Goal: Transaction & Acquisition: Purchase product/service

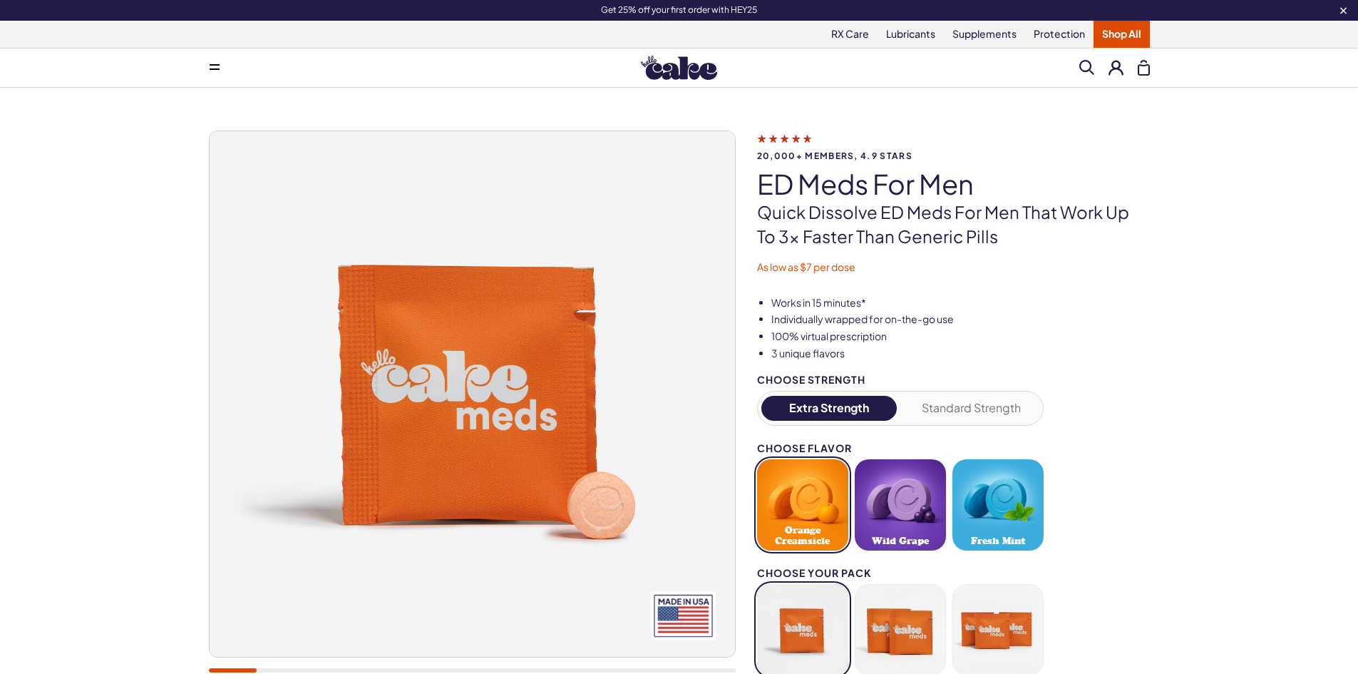
click at [1111, 66] on button at bounding box center [1116, 67] width 15 height 15
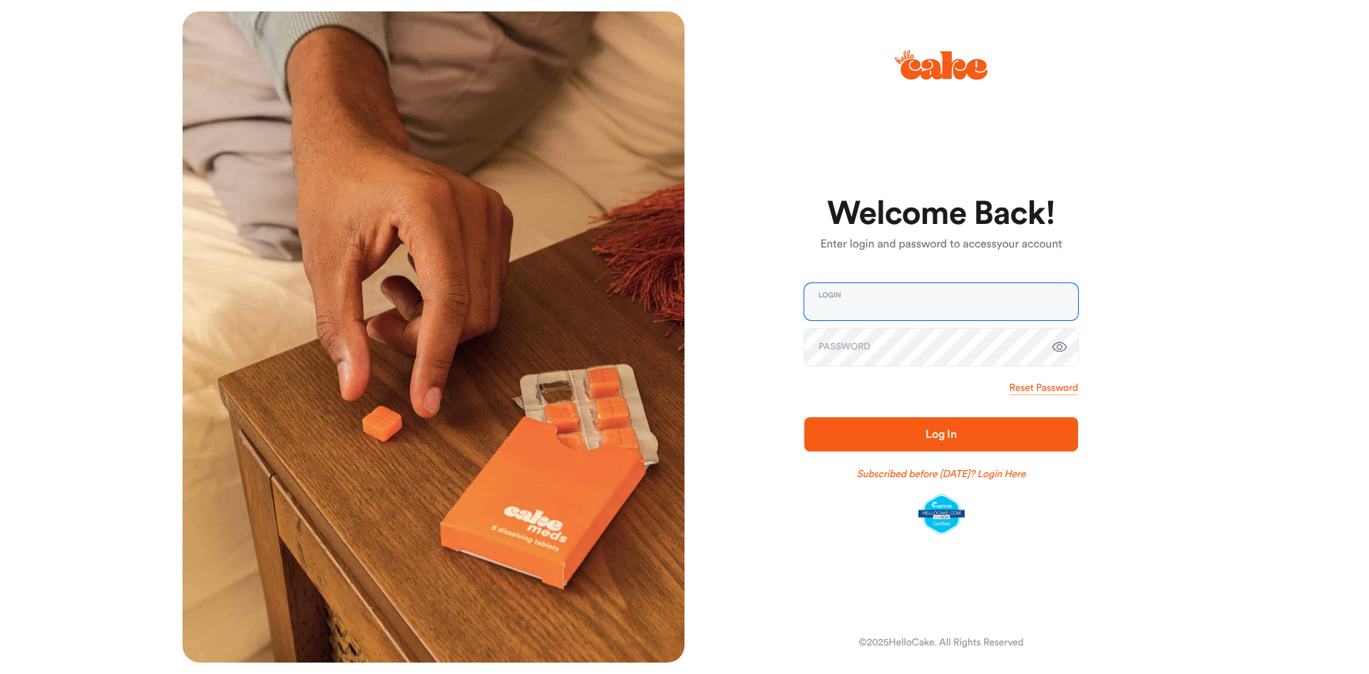
click at [857, 305] on input "email" at bounding box center [941, 301] width 274 height 37
type input "**********"
click at [804, 417] on button "Log In" at bounding box center [941, 434] width 274 height 34
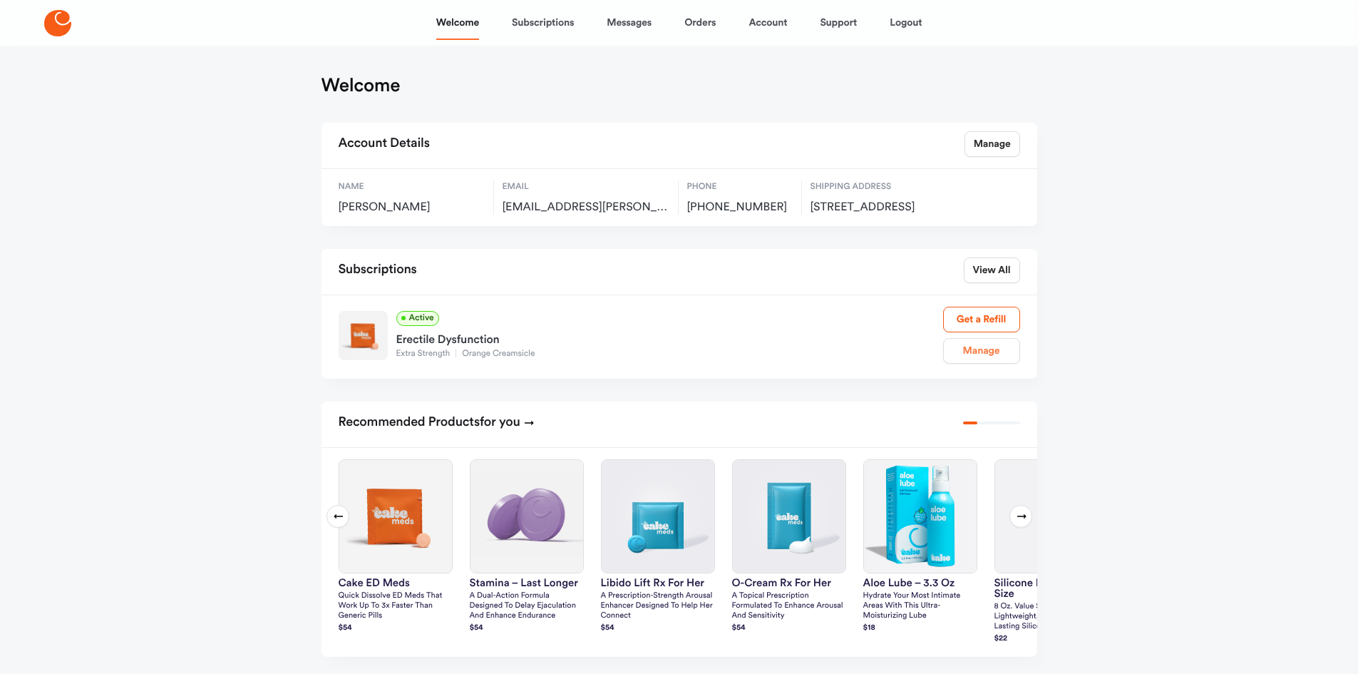
click at [984, 364] on link "Manage" at bounding box center [981, 351] width 77 height 26
click at [527, 20] on link "Subscriptions" at bounding box center [543, 23] width 62 height 34
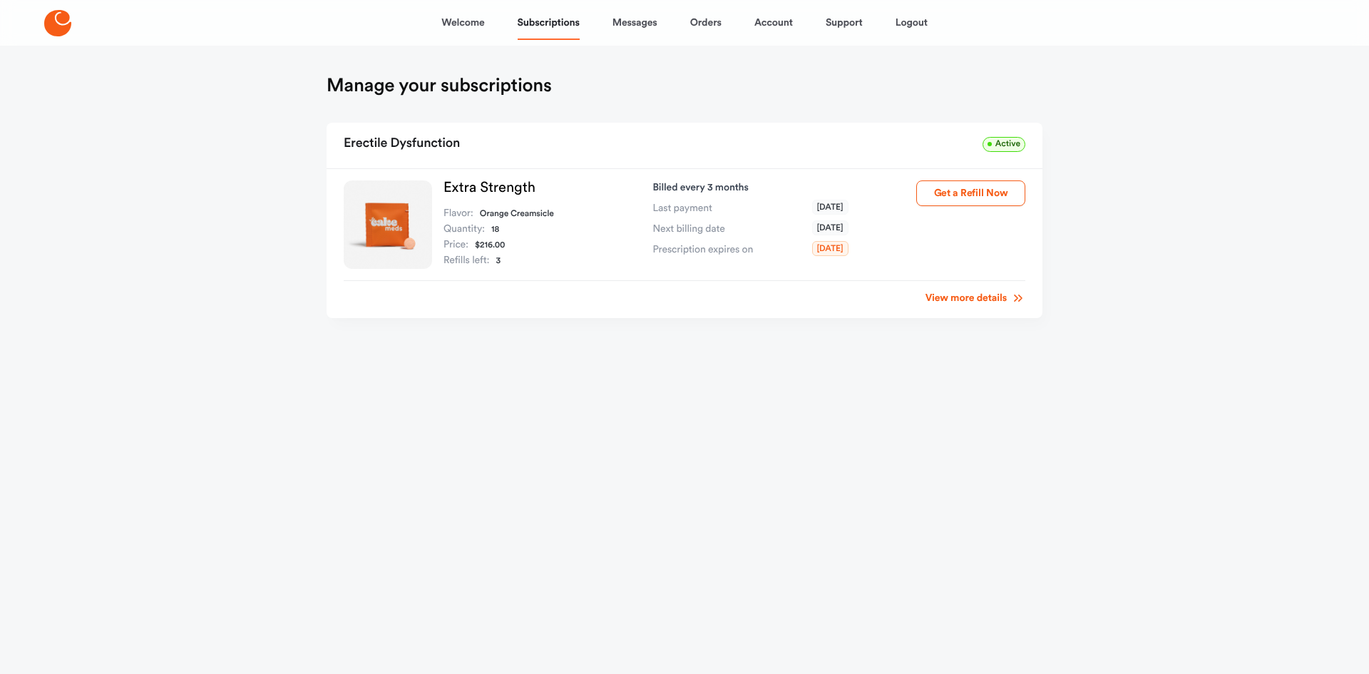
click at [935, 303] on link "View more details" at bounding box center [975, 298] width 100 height 14
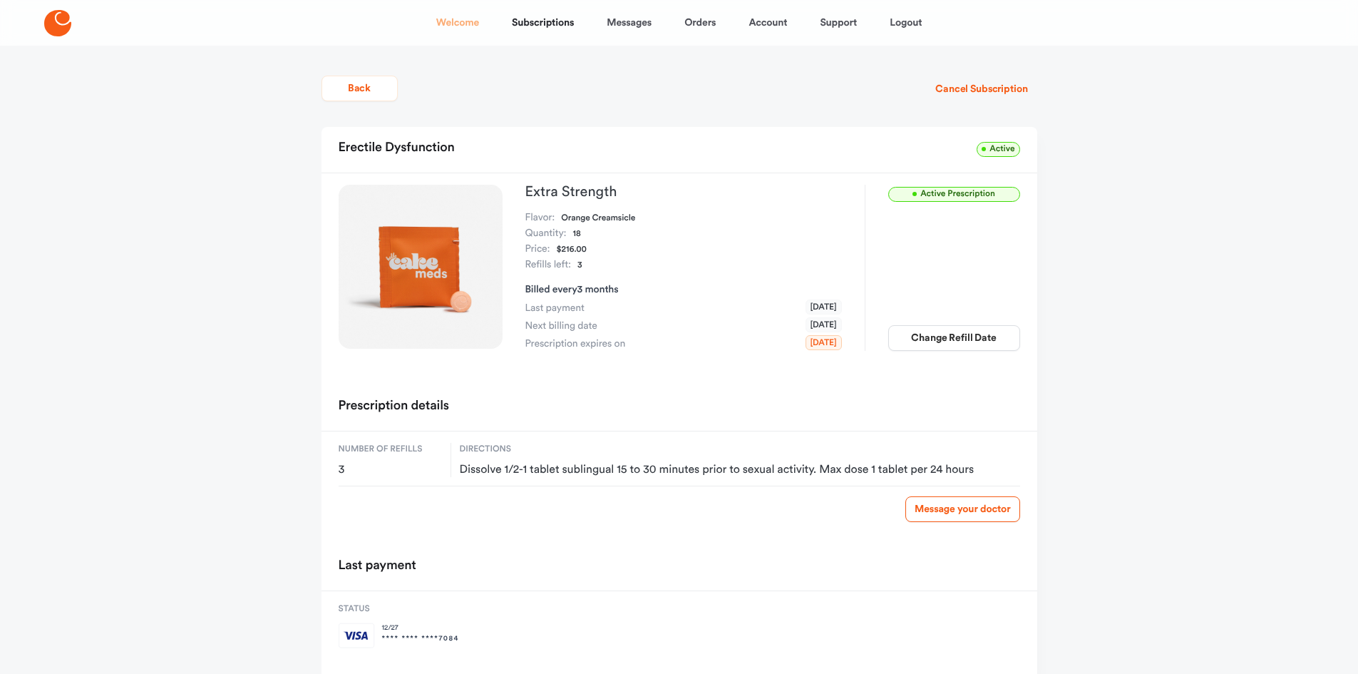
click at [458, 20] on link "Welcome" at bounding box center [457, 23] width 43 height 34
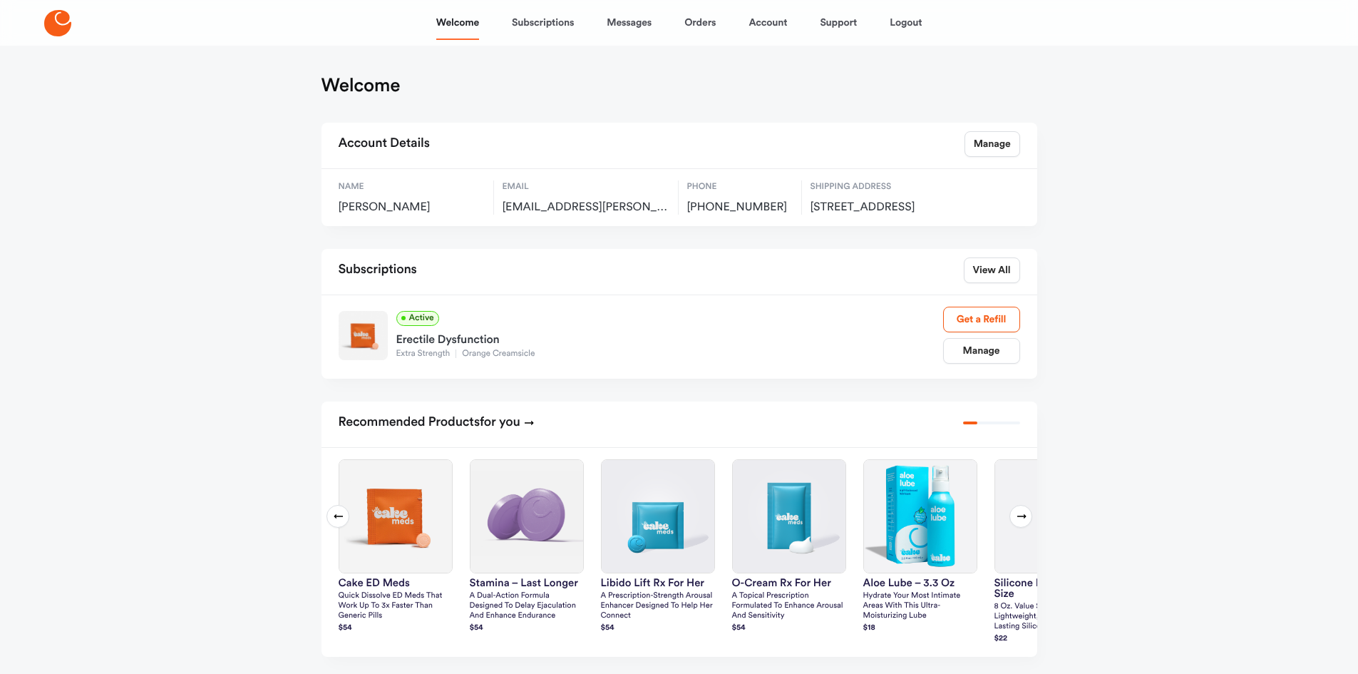
click at [52, 29] on icon at bounding box center [57, 23] width 27 height 26
click at [514, 545] on img at bounding box center [527, 516] width 113 height 113
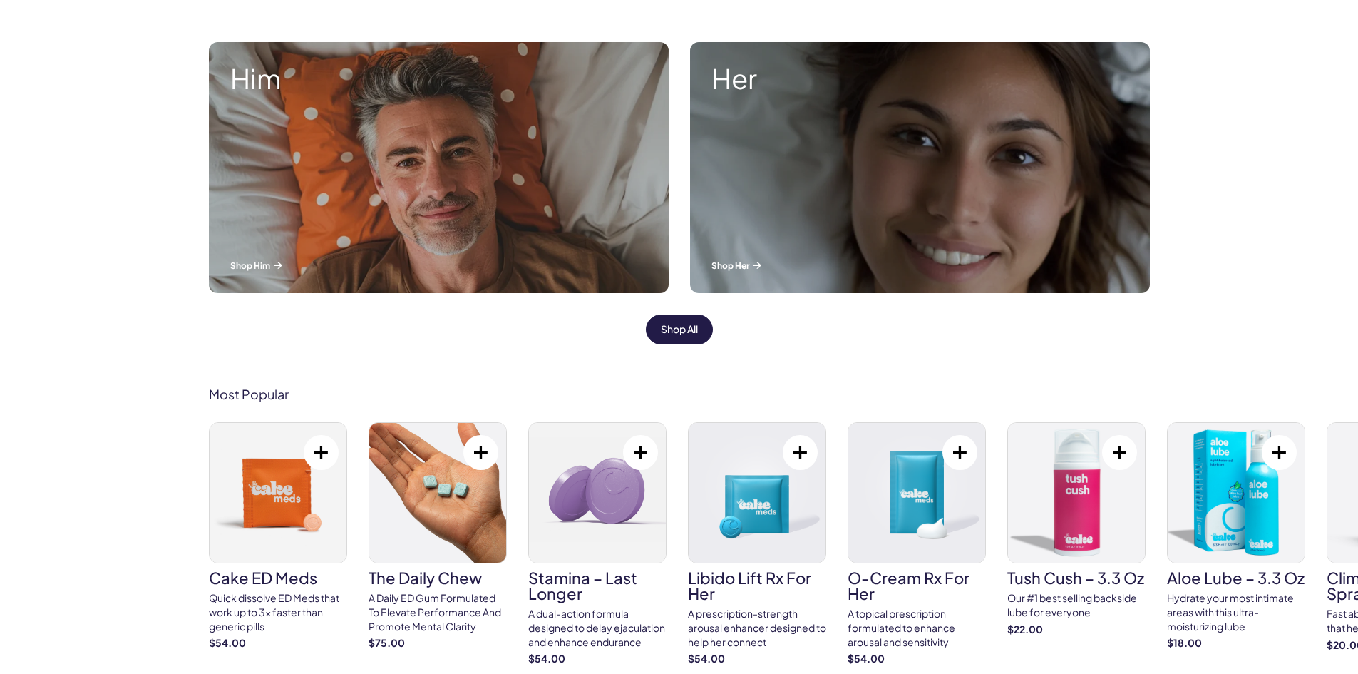
click at [695, 336] on link "Shop All" at bounding box center [679, 329] width 67 height 30
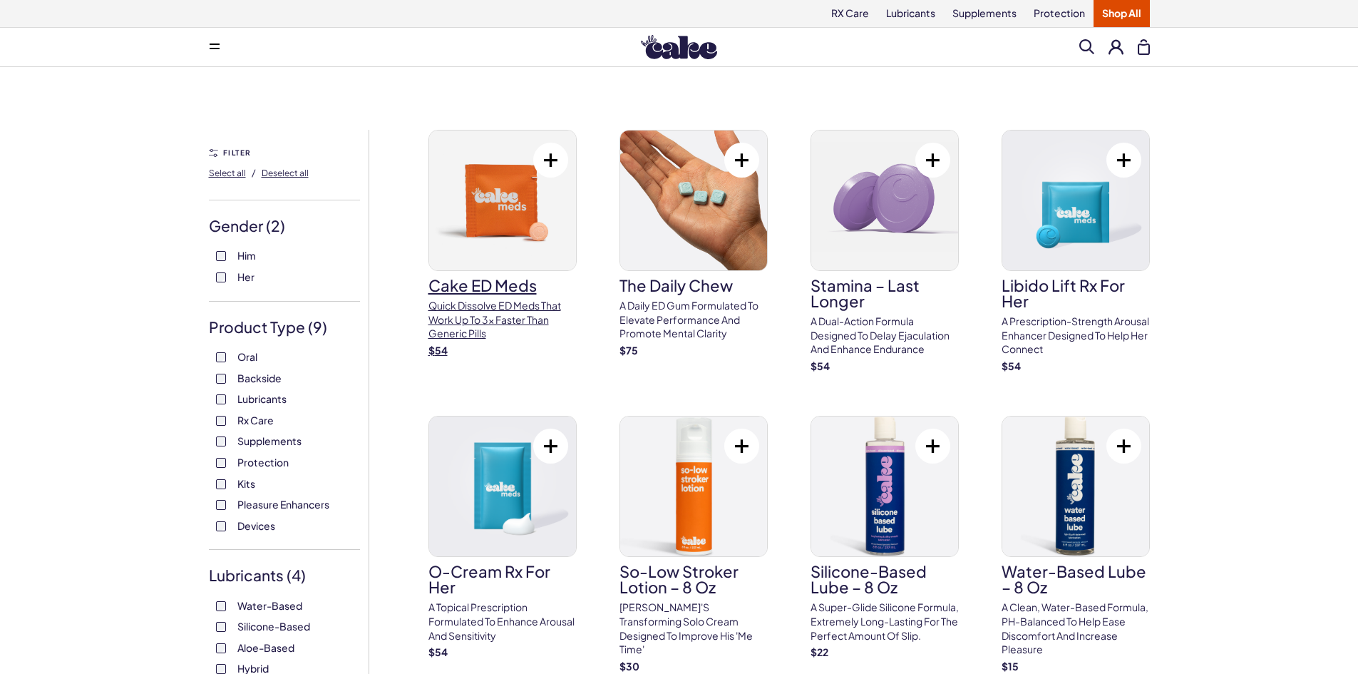
click at [471, 282] on h3 "Cake ED Meds" at bounding box center [502, 285] width 148 height 16
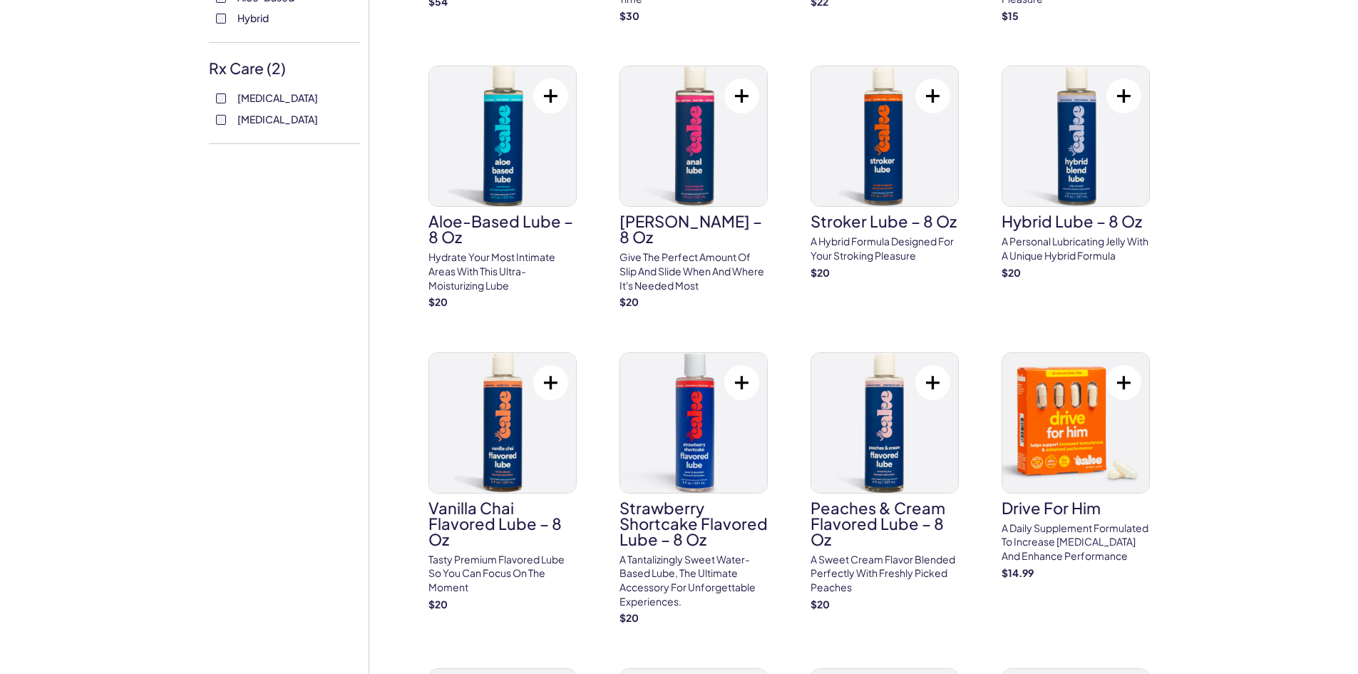
scroll to position [642, 0]
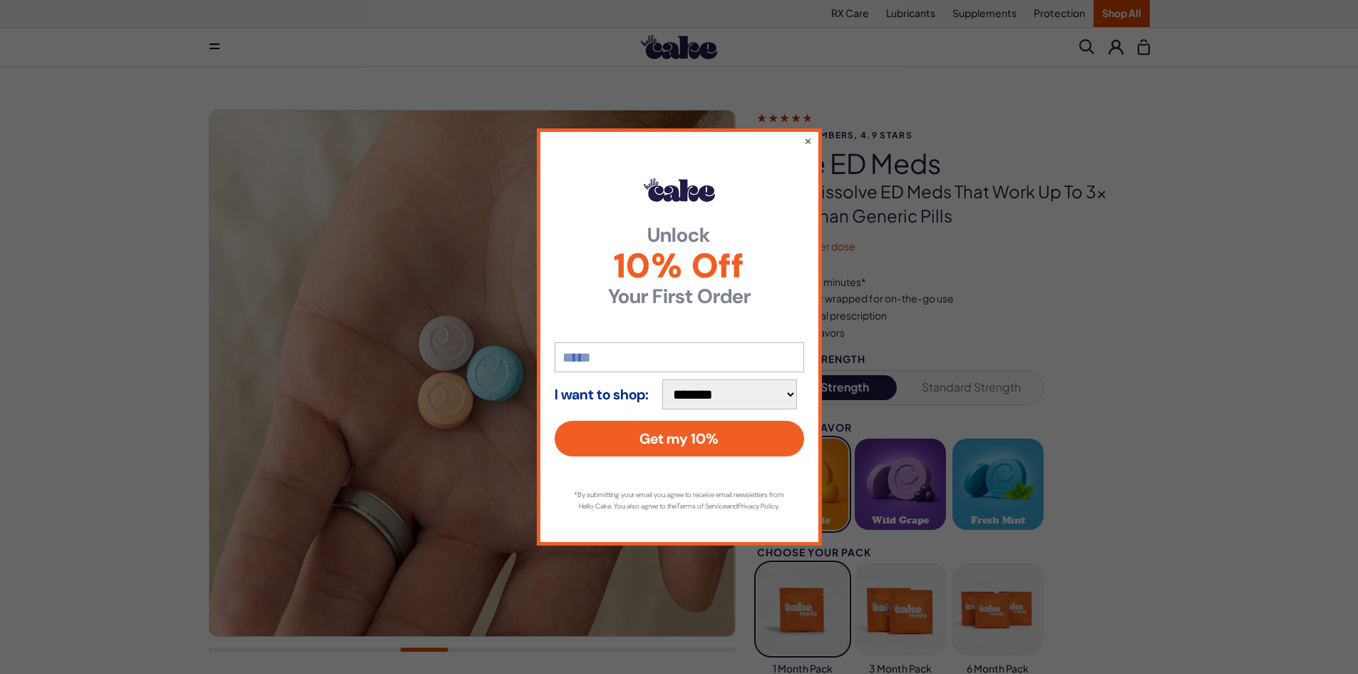
click at [1000, 293] on div "**********" at bounding box center [679, 337] width 1358 height 674
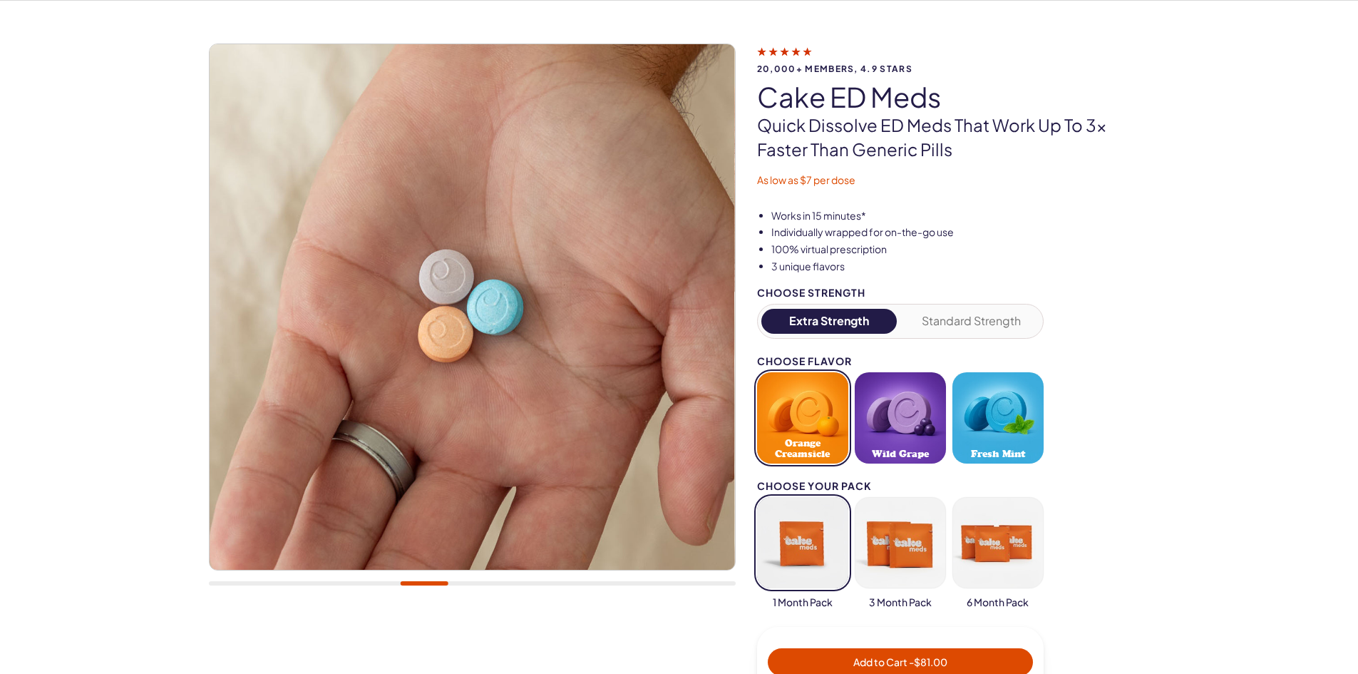
scroll to position [143, 0]
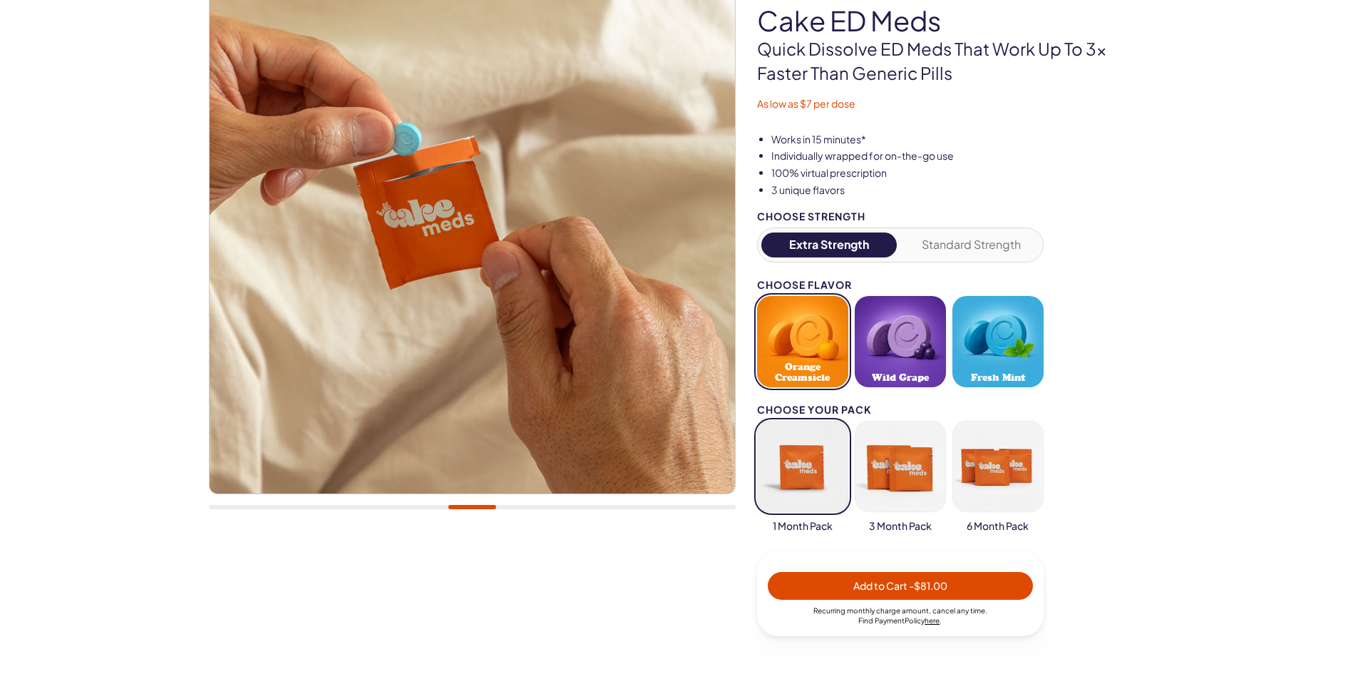
click at [901, 465] on button "button" at bounding box center [900, 466] width 91 height 91
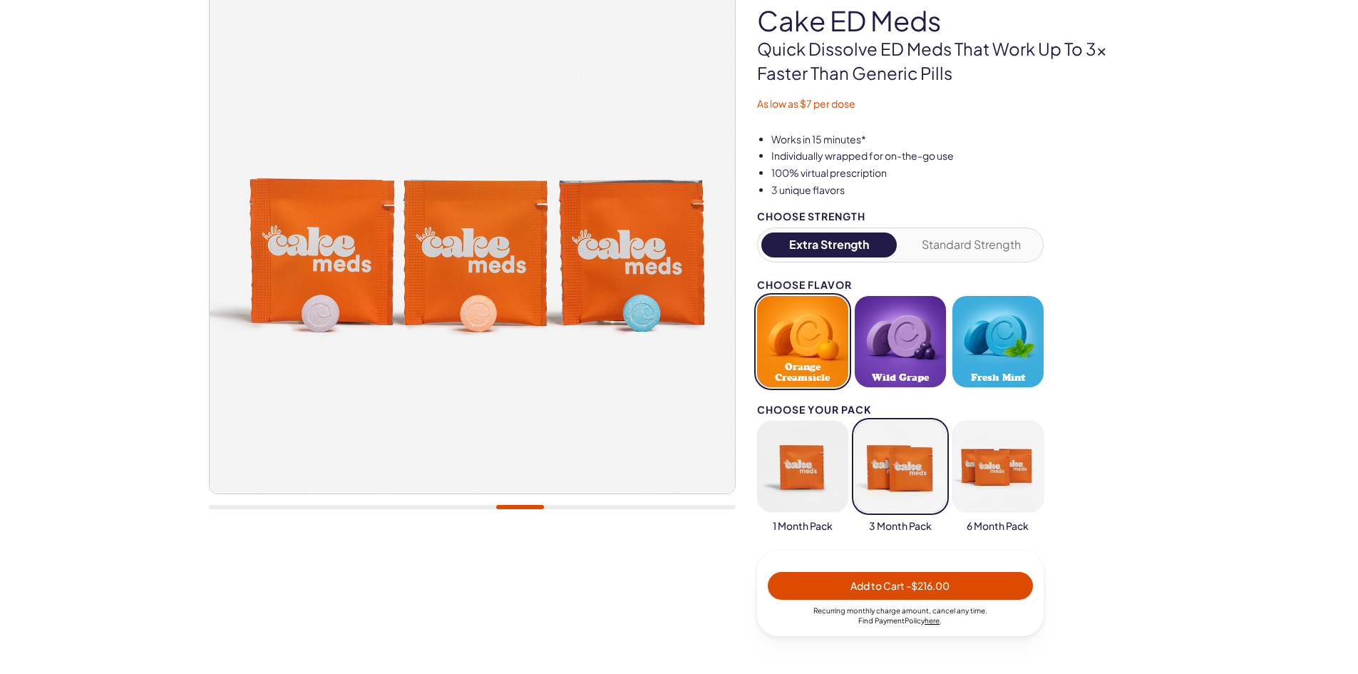
click at [982, 476] on button "button" at bounding box center [997, 466] width 91 height 91
